Goal: Task Accomplishment & Management: Manage account settings

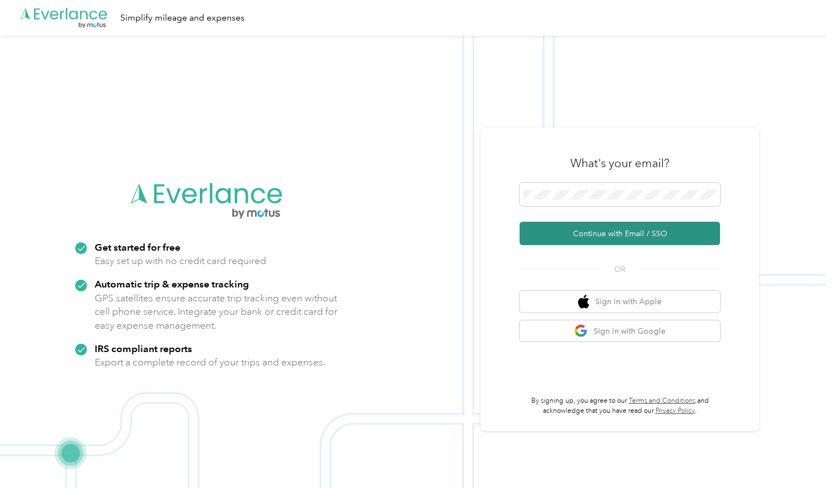
click at [647, 235] on button "Continue with Email / SSO" at bounding box center [620, 233] width 201 height 23
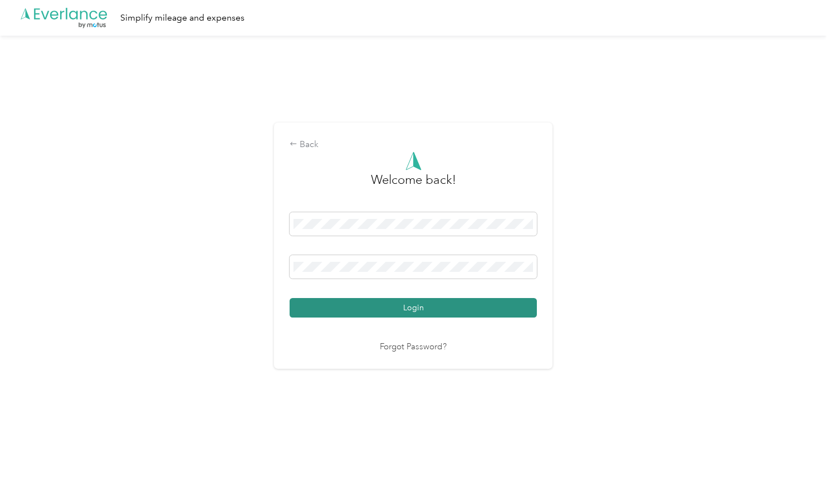
click at [405, 306] on button "Login" at bounding box center [413, 308] width 247 height 20
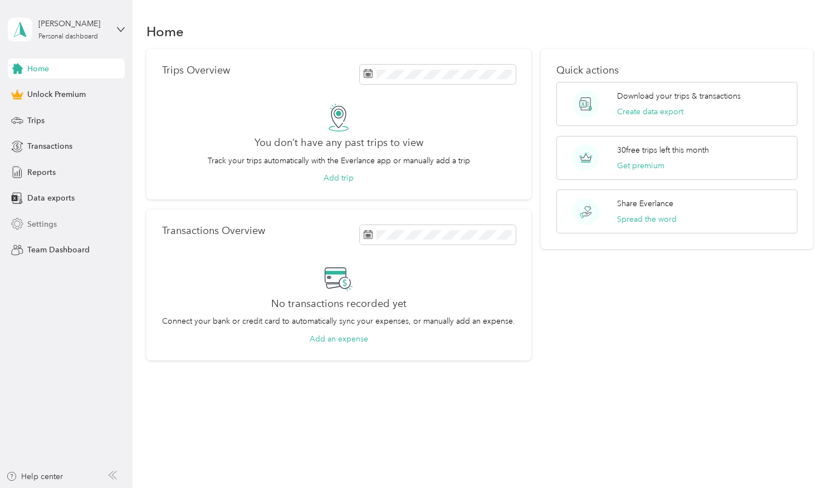
click at [21, 222] on icon at bounding box center [17, 223] width 11 height 11
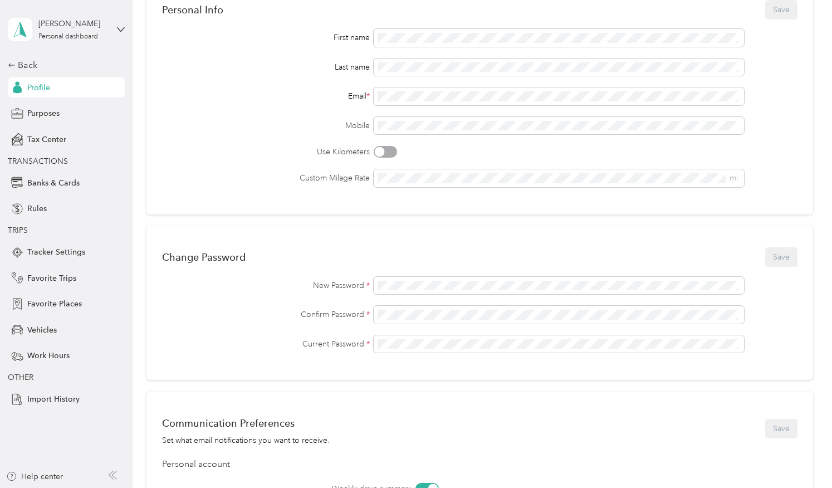
scroll to position [111, 0]
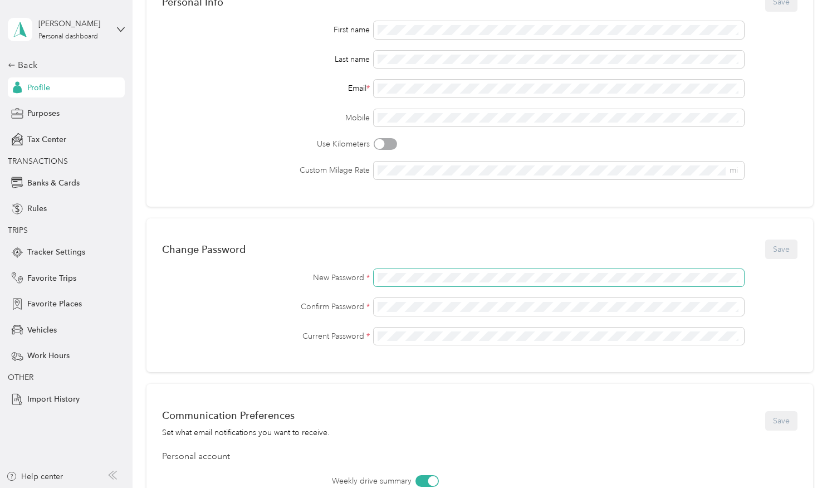
click at [397, 271] on span at bounding box center [559, 278] width 371 height 18
click at [389, 330] on span at bounding box center [559, 337] width 371 height 18
click at [777, 246] on button "Save" at bounding box center [782, 250] width 32 height 20
click at [771, 241] on button "Save" at bounding box center [782, 250] width 32 height 20
